Goal: Information Seeking & Learning: Learn about a topic

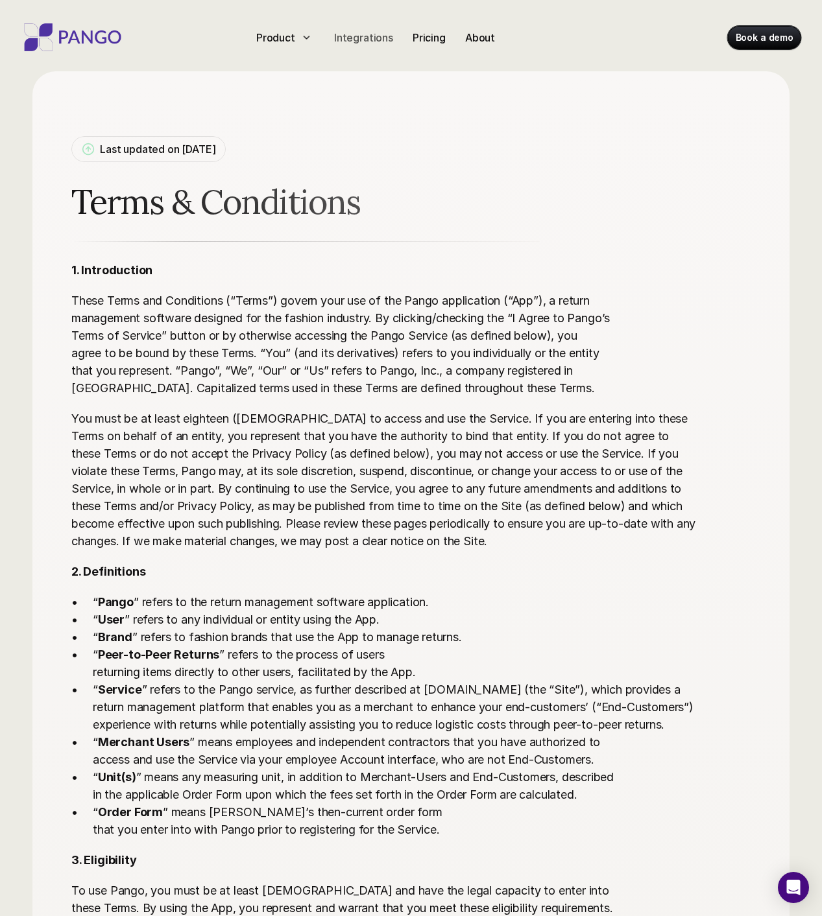
click at [378, 38] on p "Integrations" at bounding box center [363, 38] width 59 height 16
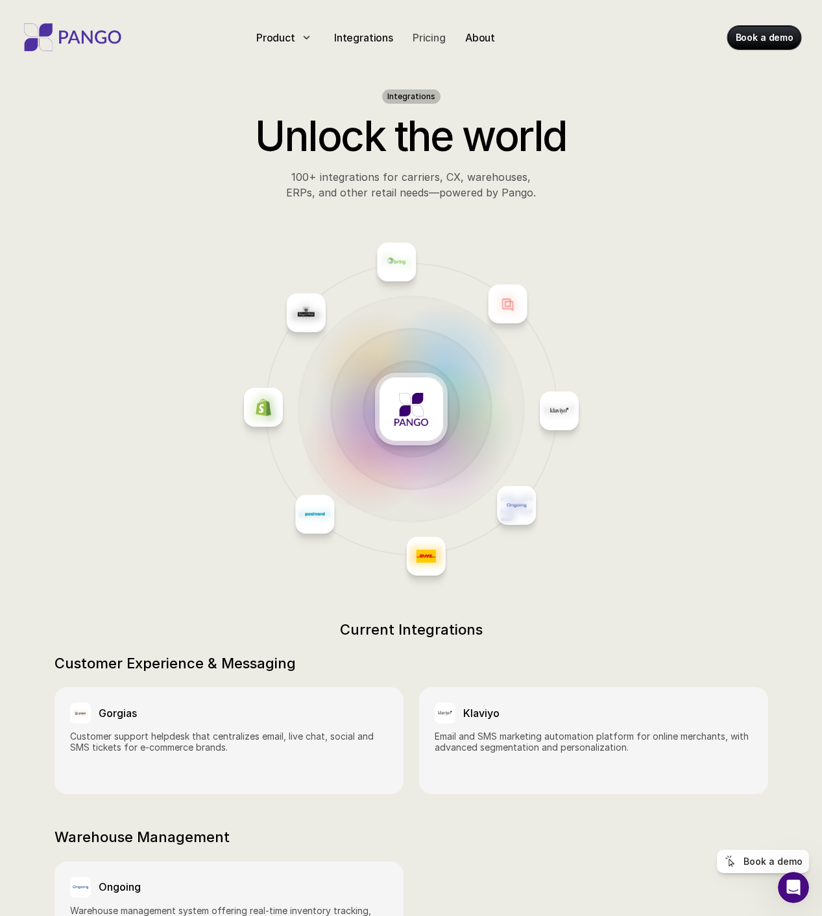
click at [426, 35] on p "Pricing" at bounding box center [428, 38] width 33 height 16
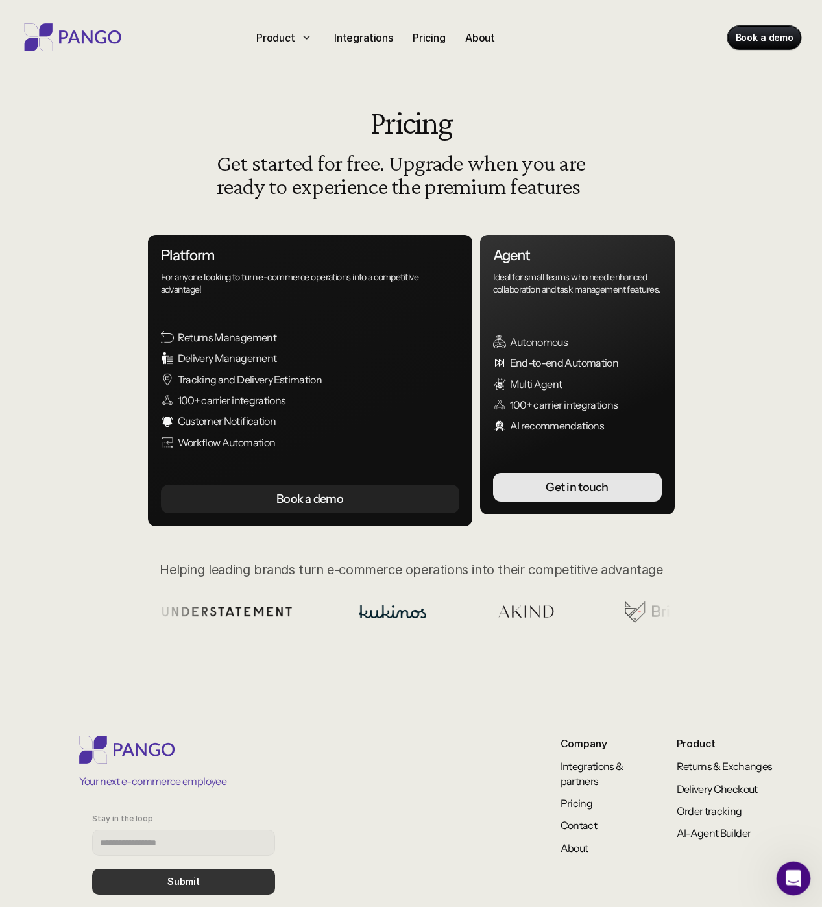
click at [785, 879] on icon "Open Intercom Messenger" at bounding box center [791, 876] width 21 height 21
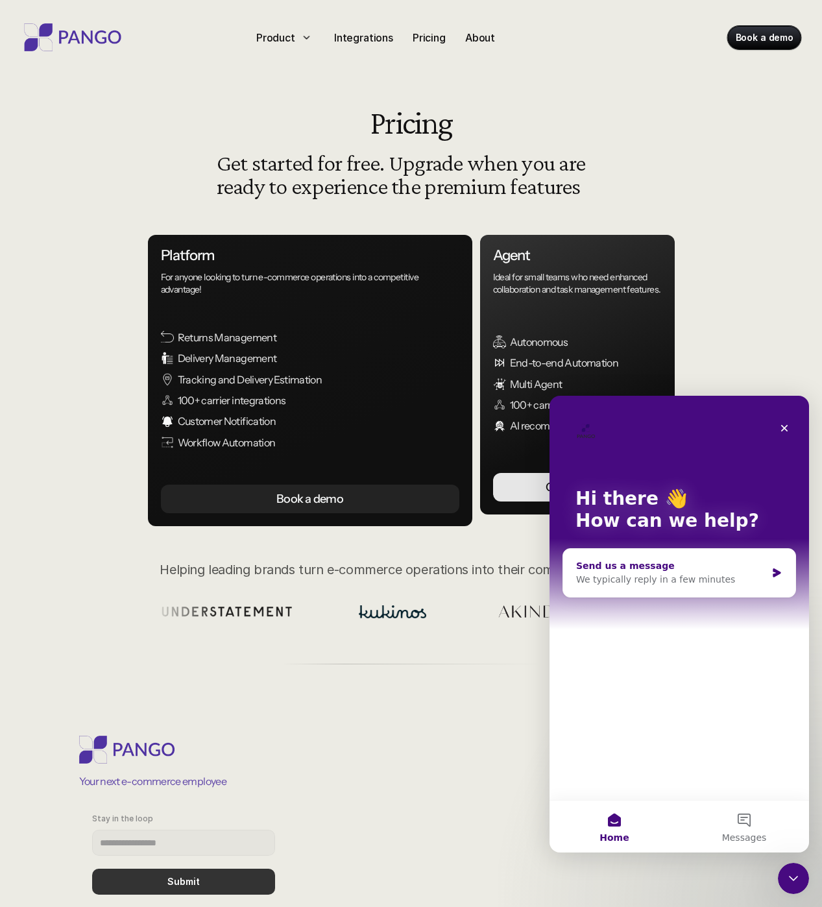
click at [742, 573] on div "We typically reply in a few minutes" at bounding box center [671, 580] width 190 height 14
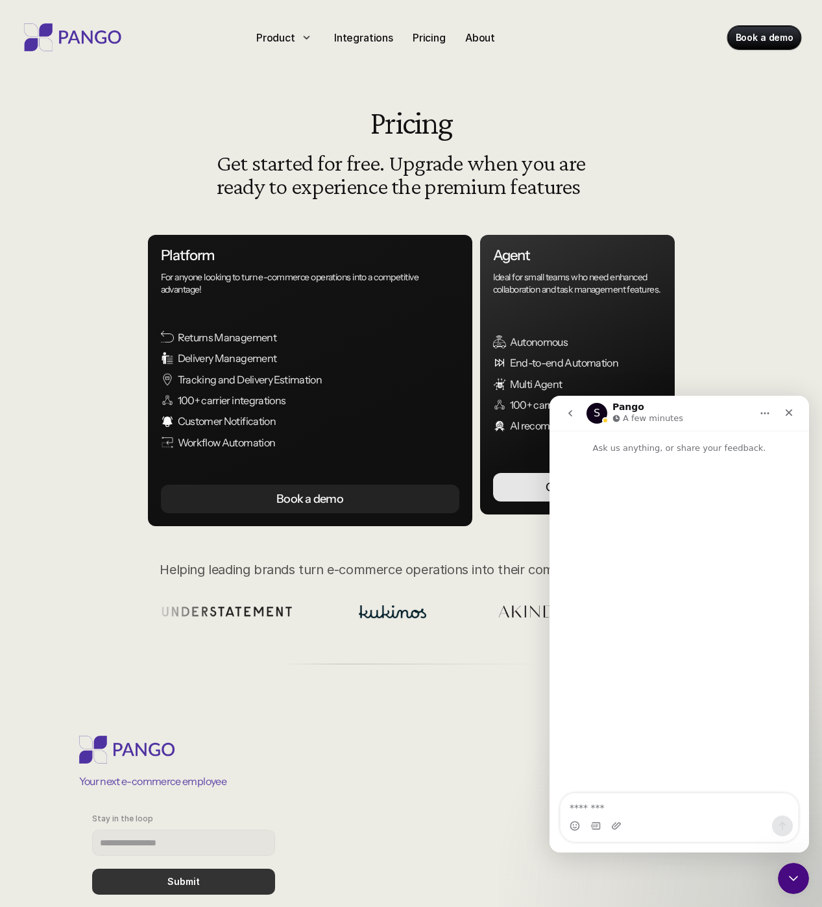
click at [565, 415] on icon "go back" at bounding box center [570, 413] width 10 height 10
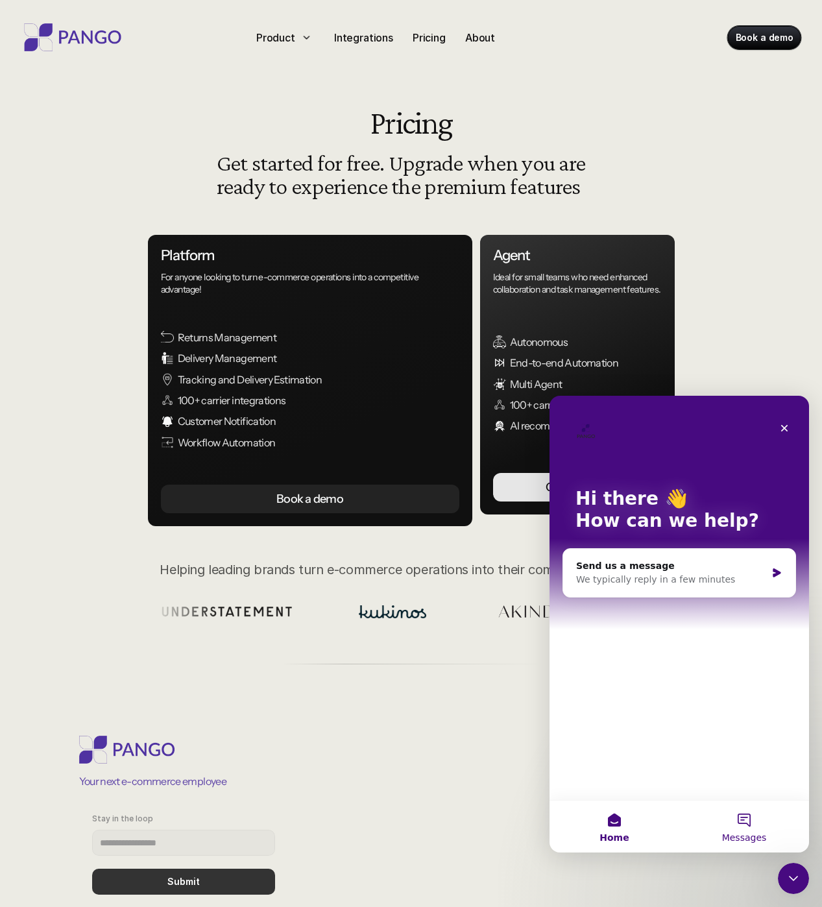
click at [759, 825] on button "Messages" at bounding box center [744, 826] width 130 height 52
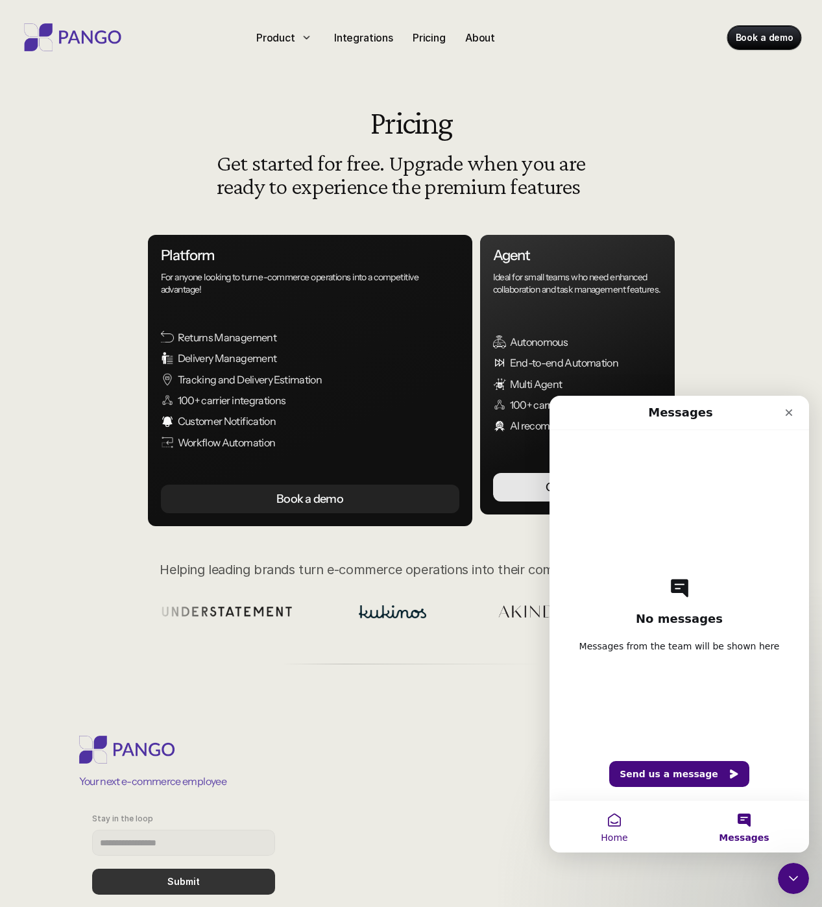
click at [620, 825] on button "Home" at bounding box center [614, 826] width 130 height 52
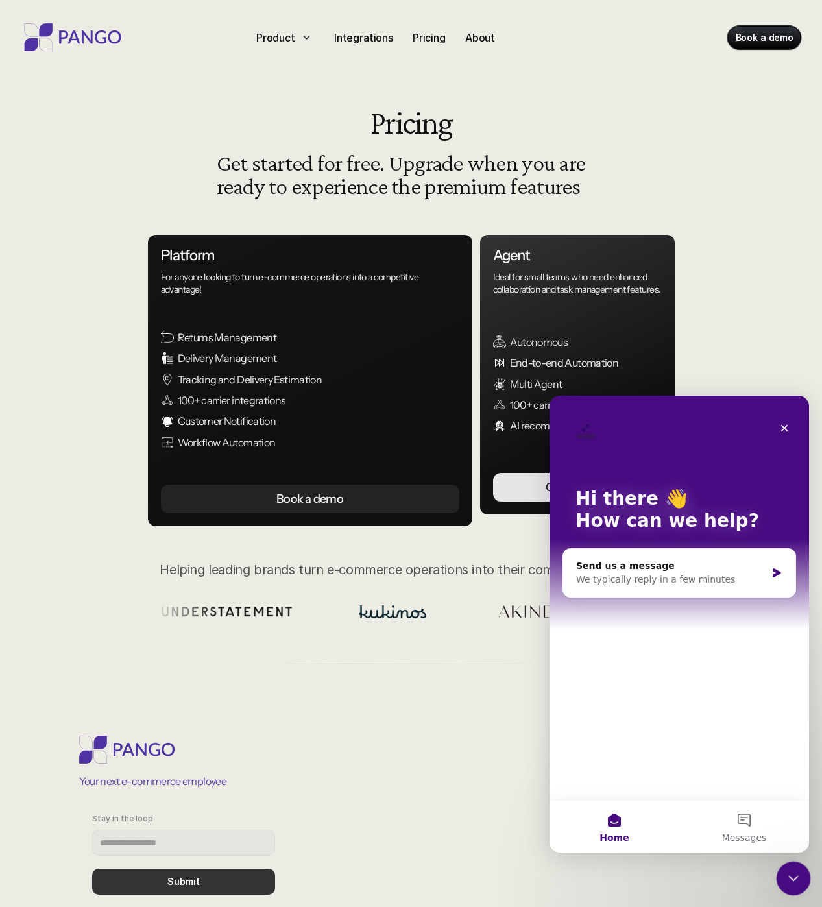
click at [796, 879] on icon "Close Intercom Messenger" at bounding box center [791, 876] width 16 height 16
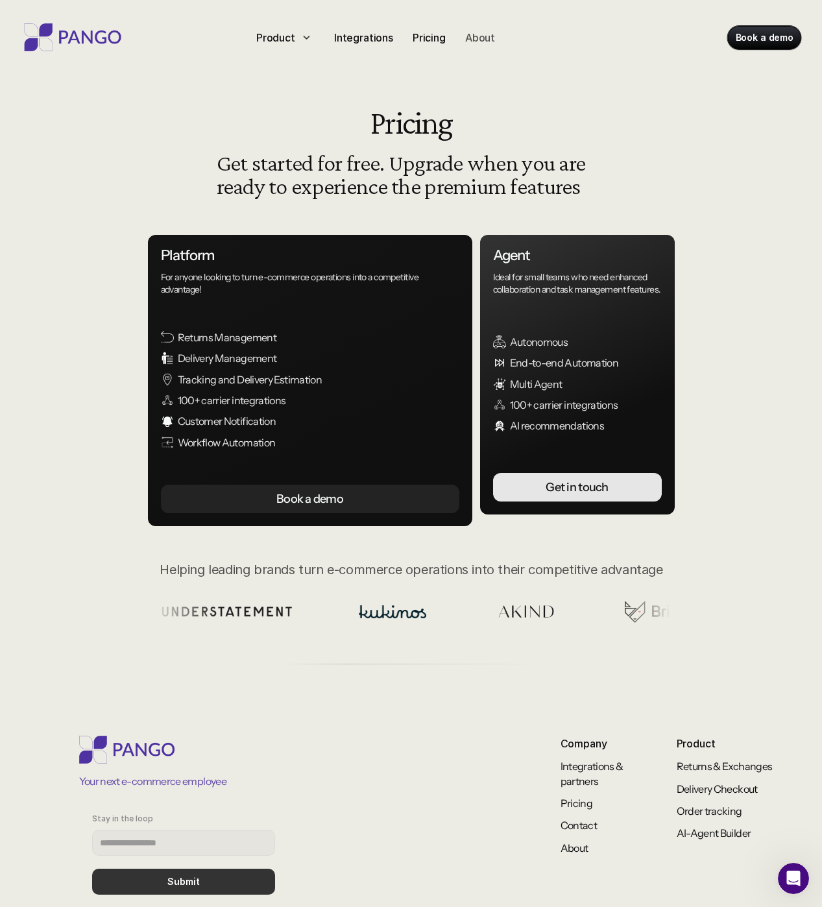
click at [469, 40] on p "About" at bounding box center [480, 38] width 30 height 16
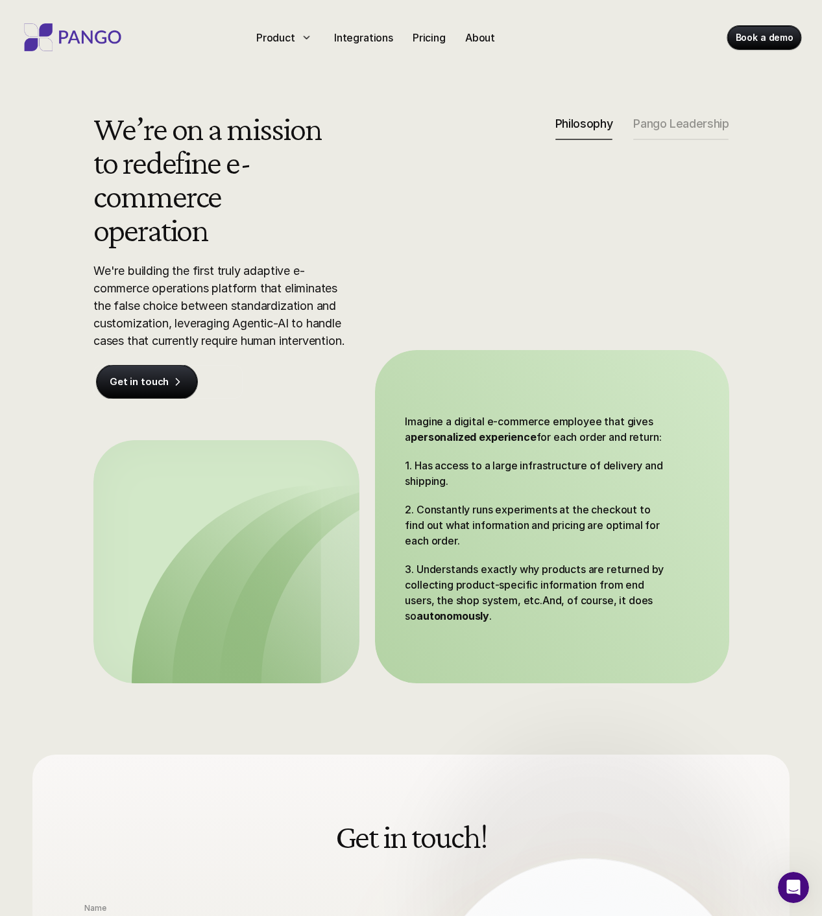
click at [697, 113] on div "We’re on a mission to redefine e-commerce operation We're building the first tr…" at bounding box center [410, 398] width 713 height 572
click at [700, 119] on p "Pango Leadership" at bounding box center [680, 124] width 95 height 14
